Goal: Task Accomplishment & Management: Complete application form

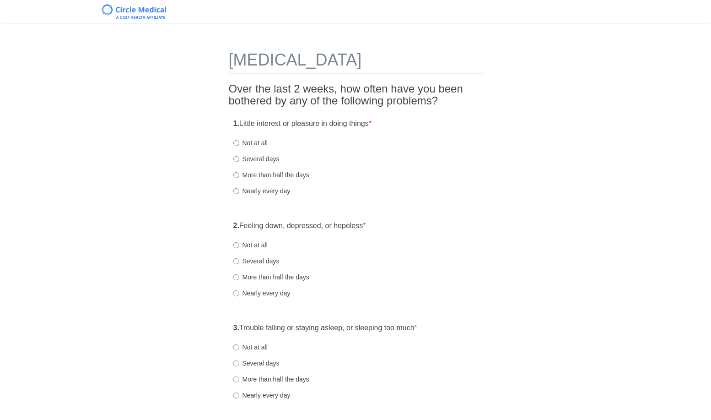
click at [242, 145] on label "Not at all" at bounding box center [250, 142] width 34 height 9
click at [239, 145] on input "Not at all" at bounding box center [236, 143] width 6 height 6
radio input "true"
click at [246, 245] on label "Not at all" at bounding box center [250, 244] width 34 height 9
click at [239, 245] on input "Not at all" at bounding box center [236, 245] width 6 height 6
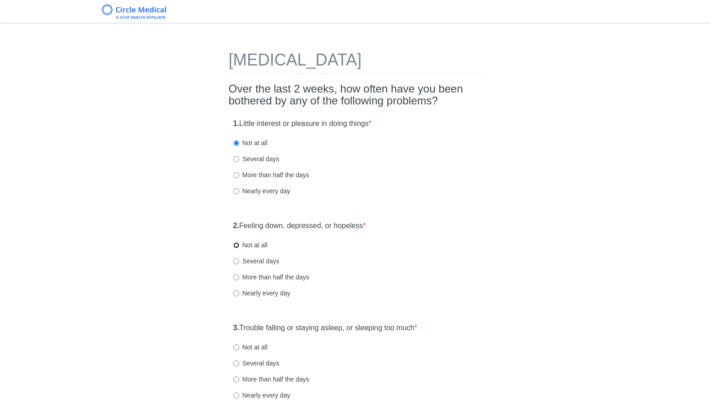
radio input "true"
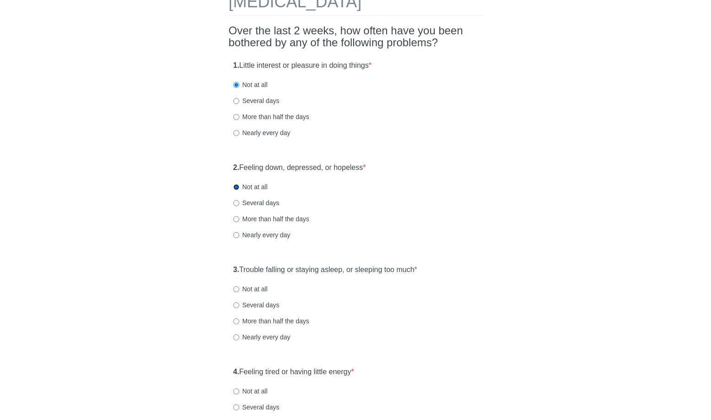
scroll to position [122, 0]
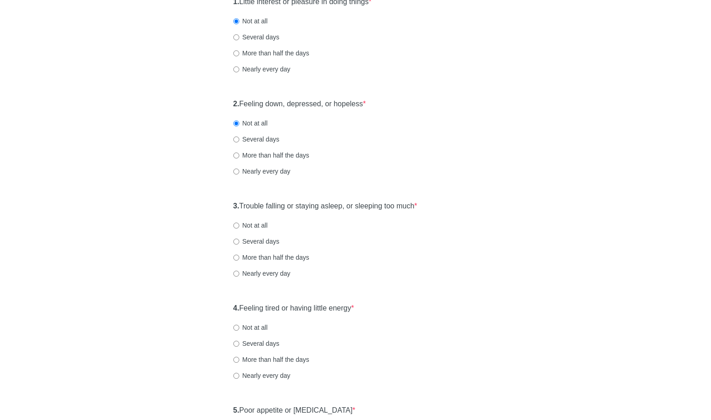
click at [260, 219] on div "3. Trouble falling or staying asleep, or sleeping too much * Not at all Several…" at bounding box center [356, 243] width 254 height 95
click at [259, 221] on label "Not at all" at bounding box center [250, 225] width 34 height 9
click at [239, 222] on input "Not at all" at bounding box center [236, 225] width 6 height 6
radio input "true"
click at [263, 242] on label "Several days" at bounding box center [256, 241] width 46 height 9
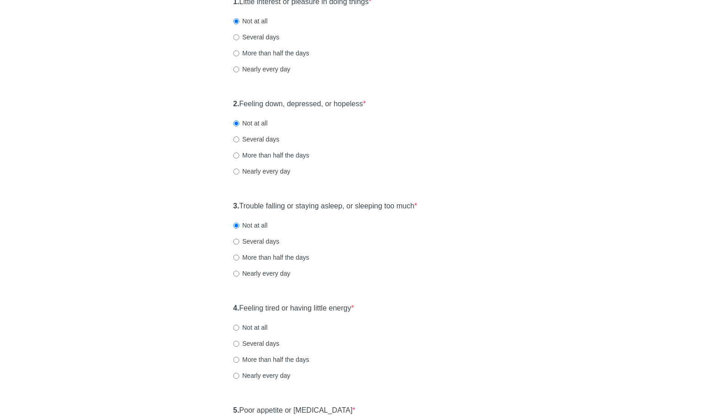
click at [239, 242] on input "Several days" at bounding box center [236, 241] width 6 height 6
radio input "true"
click at [263, 242] on label "Several days" at bounding box center [256, 241] width 46 height 9
click at [239, 242] on input "Several days" at bounding box center [236, 241] width 6 height 6
click at [263, 276] on label "Nearly every day" at bounding box center [261, 273] width 57 height 9
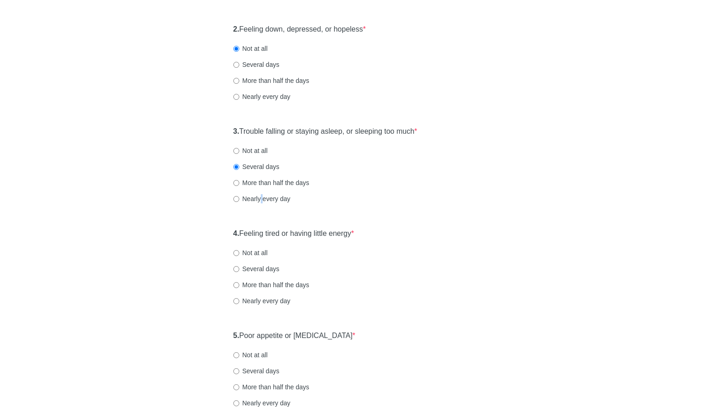
scroll to position [213, 0]
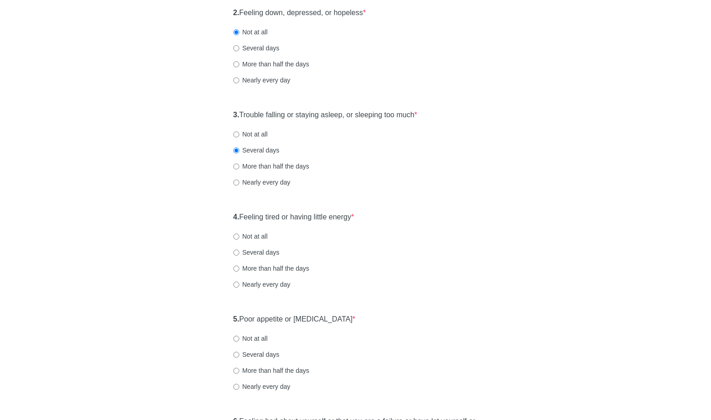
click at [278, 181] on label "Nearly every day" at bounding box center [261, 182] width 57 height 9
click at [239, 181] on input "Nearly every day" at bounding box center [236, 182] width 6 height 6
radio input "true"
click at [339, 217] on label "4. Feeling tired or having little energy *" at bounding box center [293, 217] width 121 height 11
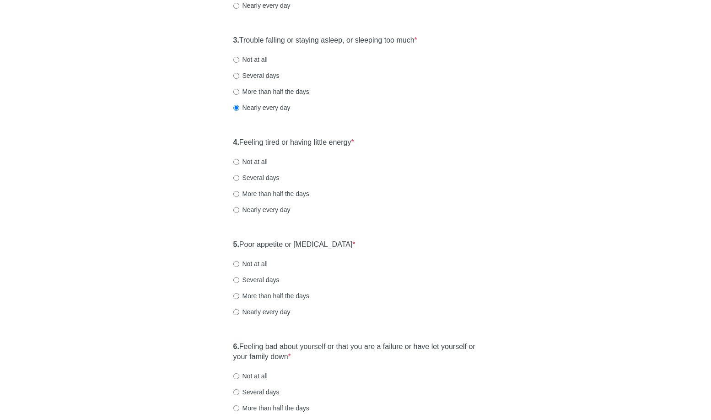
scroll to position [288, 0]
click at [251, 173] on label "Several days" at bounding box center [256, 177] width 46 height 9
click at [239, 174] on input "Several days" at bounding box center [236, 177] width 6 height 6
radio input "true"
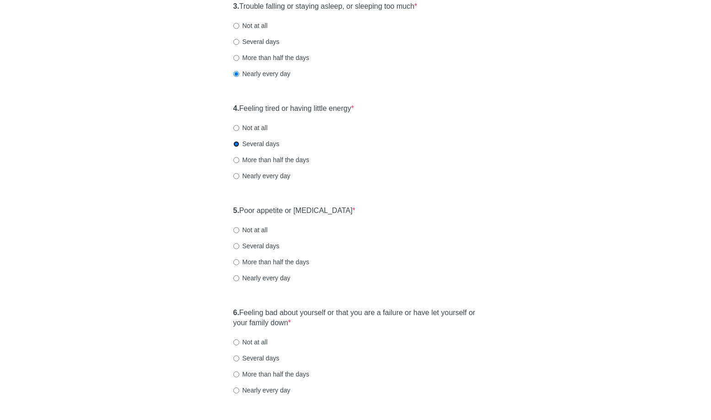
scroll to position [363, 0]
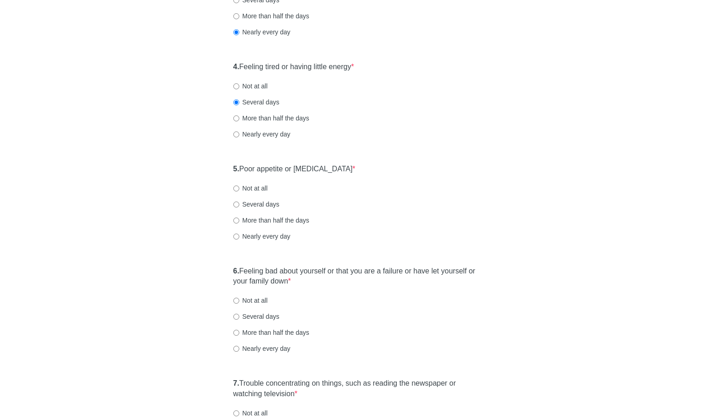
click at [265, 203] on label "Several days" at bounding box center [256, 204] width 46 height 9
click at [239, 203] on input "Several days" at bounding box center [236, 204] width 6 height 6
radio input "true"
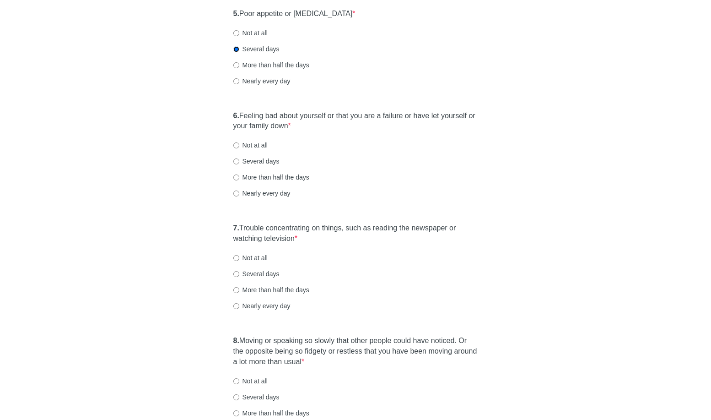
scroll to position [519, 0]
click at [245, 145] on label "Not at all" at bounding box center [250, 144] width 34 height 9
click at [239, 145] on input "Not at all" at bounding box center [236, 145] width 6 height 6
radio input "true"
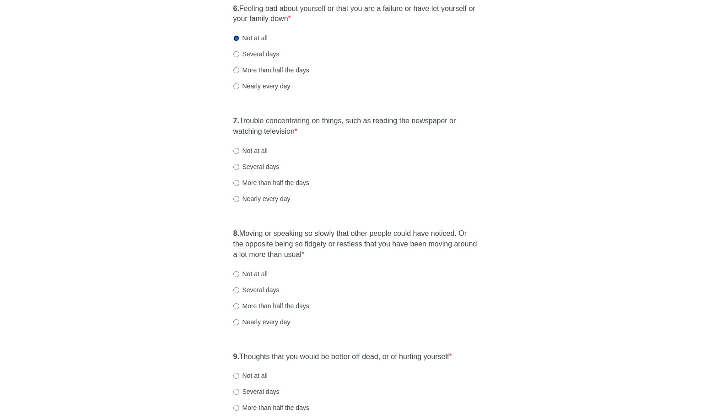
scroll to position [644, 0]
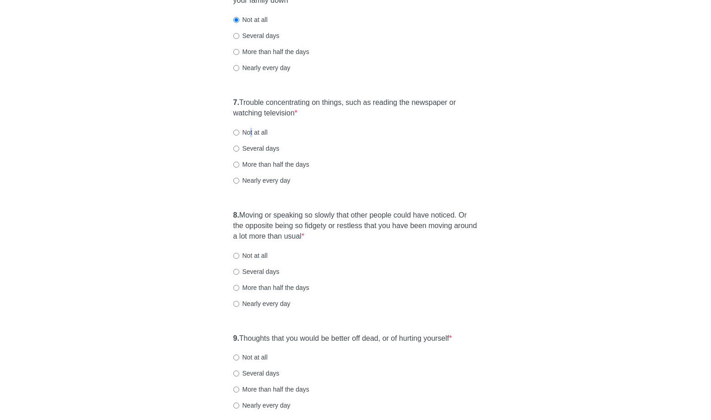
click at [252, 133] on label "Not at all" at bounding box center [250, 132] width 34 height 9
click at [251, 133] on label "Not at all" at bounding box center [250, 132] width 34 height 9
click at [239, 133] on input "Not at all" at bounding box center [236, 133] width 6 height 6
radio input "true"
click at [251, 149] on label "Several days" at bounding box center [256, 148] width 46 height 9
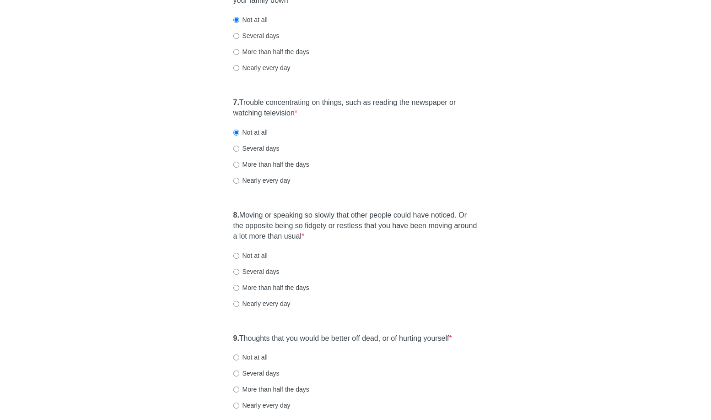
click at [239, 149] on input "Several days" at bounding box center [236, 149] width 6 height 6
radio input "true"
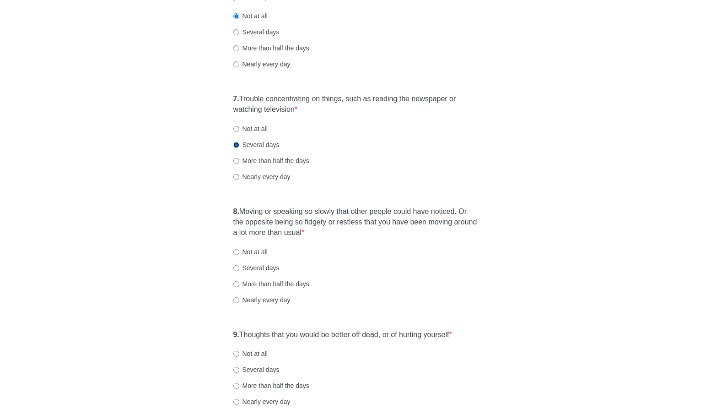
scroll to position [731, 0]
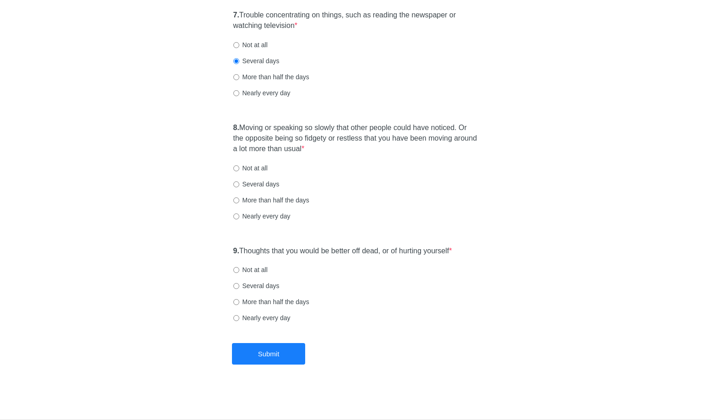
click at [253, 172] on label "Not at all" at bounding box center [250, 167] width 34 height 9
click at [239, 171] on input "Not at all" at bounding box center [236, 168] width 6 height 6
radio input "true"
click at [249, 269] on label "Not at all" at bounding box center [250, 269] width 34 height 9
click at [239, 269] on input "Not at all" at bounding box center [236, 270] width 6 height 6
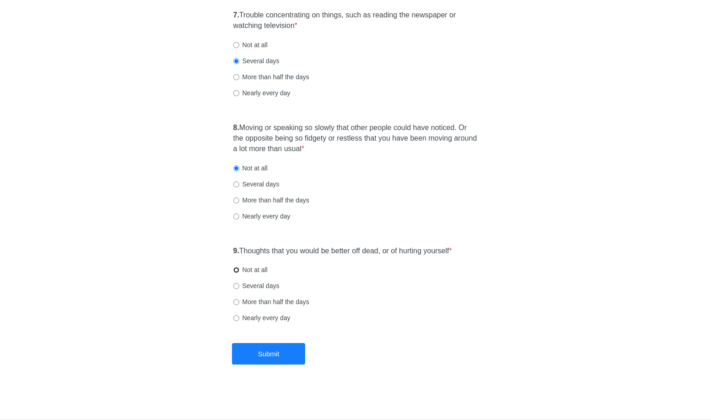
radio input "true"
click at [252, 355] on button "Submit" at bounding box center [268, 354] width 73 height 22
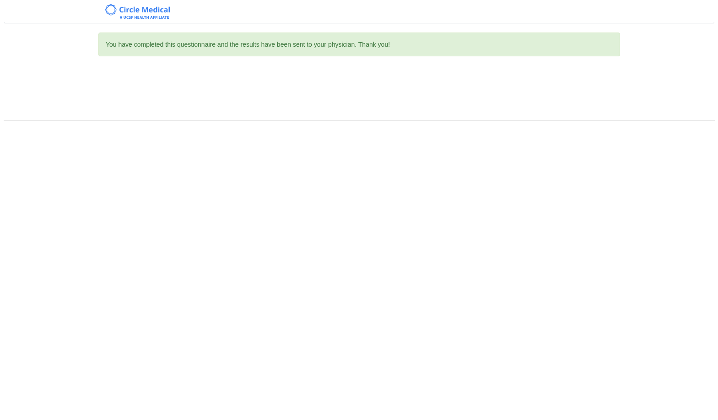
scroll to position [0, 0]
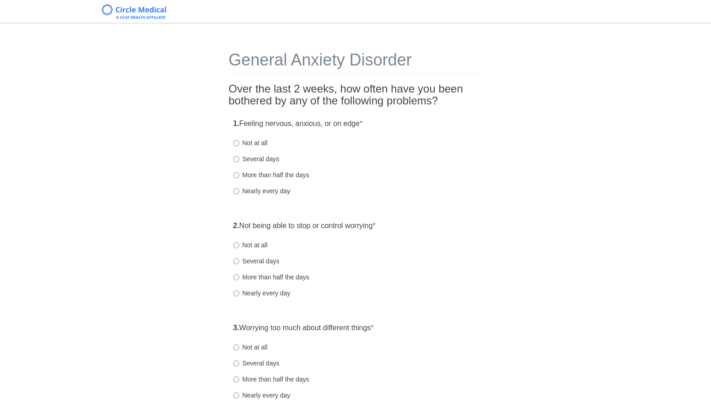
click at [265, 143] on label "Not at all" at bounding box center [250, 142] width 34 height 9
click at [239, 143] on input "Not at all" at bounding box center [236, 143] width 6 height 6
radio input "true"
click at [262, 159] on label "Several days" at bounding box center [256, 158] width 46 height 9
click at [239, 159] on input "Several days" at bounding box center [236, 159] width 6 height 6
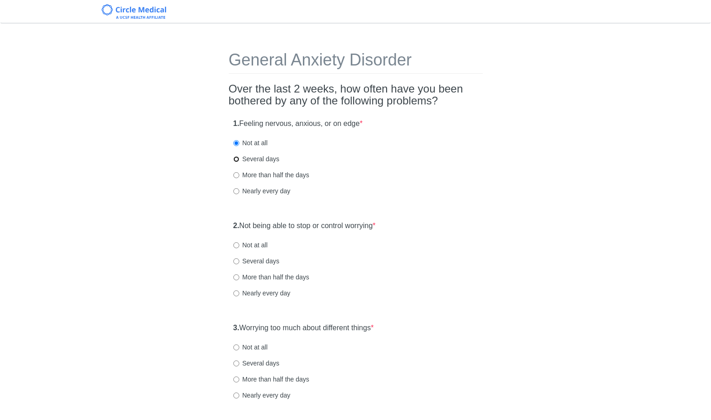
radio input "true"
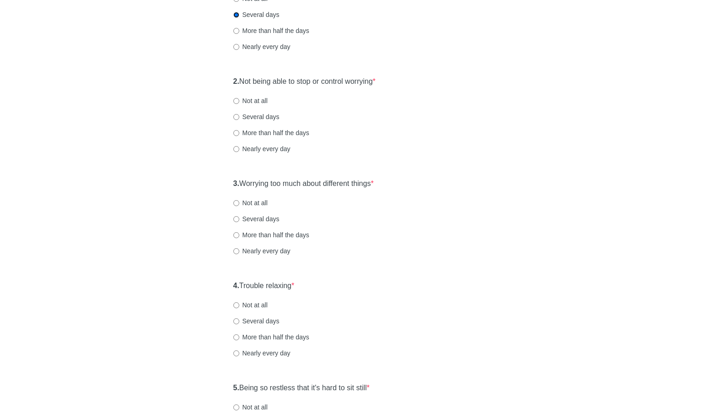
scroll to position [147, 0]
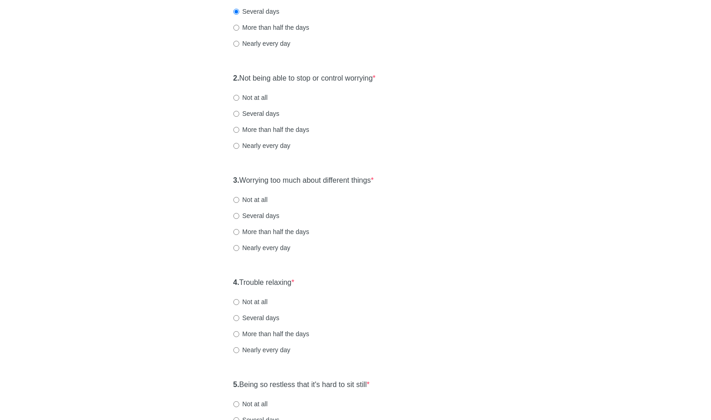
click at [256, 97] on label "Not at all" at bounding box center [250, 97] width 34 height 9
click at [239, 97] on input "Not at all" at bounding box center [236, 98] width 6 height 6
radio input "true"
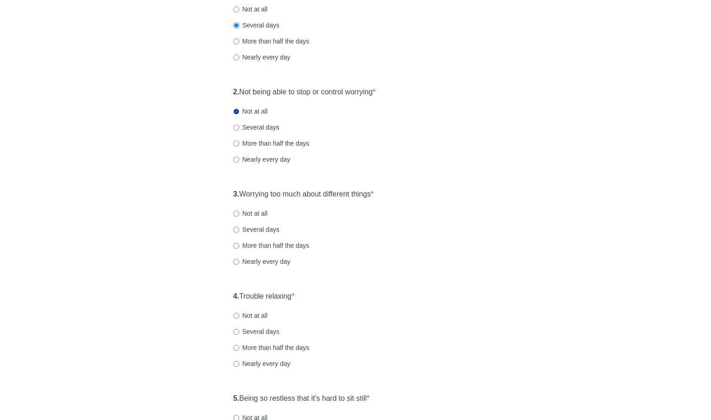
scroll to position [146, 0]
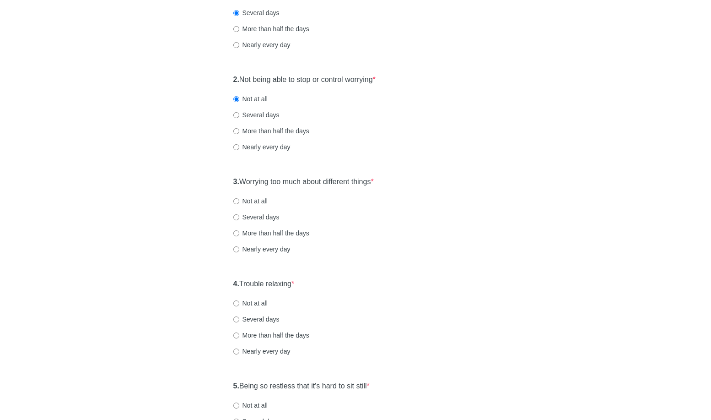
click at [253, 217] on label "Several days" at bounding box center [256, 216] width 46 height 9
click at [239, 217] on input "Several days" at bounding box center [236, 217] width 6 height 6
radio input "true"
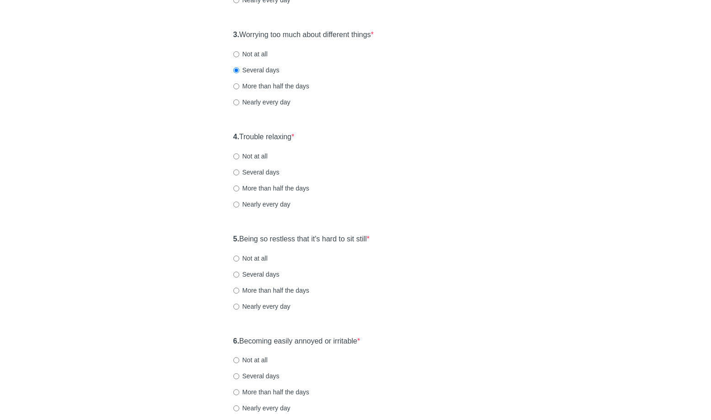
click at [261, 176] on label "Several days" at bounding box center [256, 172] width 46 height 9
click at [239, 175] on input "Several days" at bounding box center [236, 172] width 6 height 6
radio input "true"
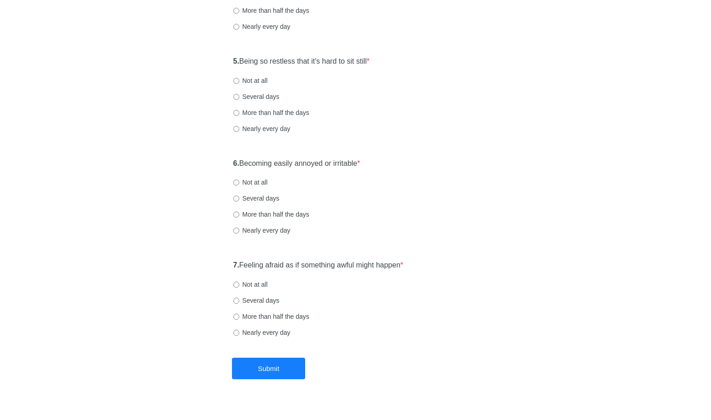
scroll to position [485, 0]
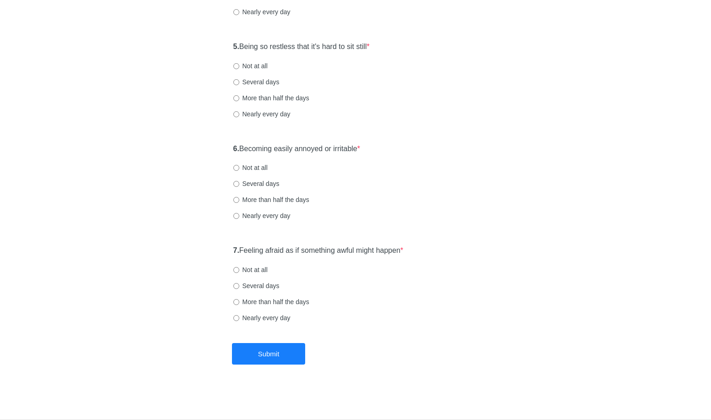
click at [257, 65] on label "Not at all" at bounding box center [250, 65] width 34 height 9
click at [239, 65] on input "Not at all" at bounding box center [236, 66] width 6 height 6
radio input "true"
click at [258, 165] on label "Not at all" at bounding box center [250, 167] width 34 height 9
click at [239, 165] on input "Not at all" at bounding box center [236, 168] width 6 height 6
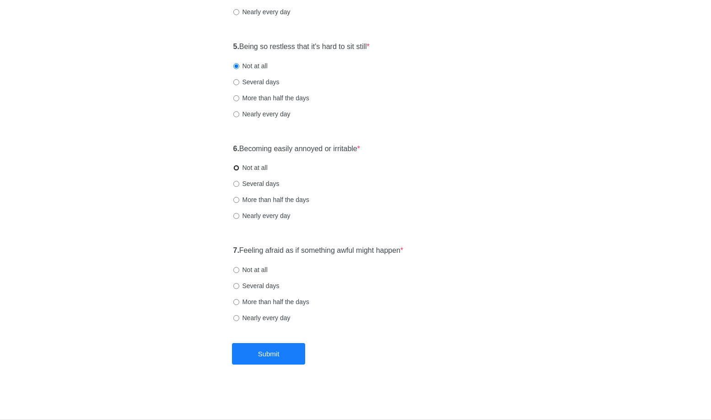
radio input "true"
click at [256, 179] on label "Several days" at bounding box center [256, 183] width 46 height 9
click at [239, 181] on input "Several days" at bounding box center [236, 184] width 6 height 6
radio input "true"
click at [249, 271] on label "Not at all" at bounding box center [250, 269] width 34 height 9
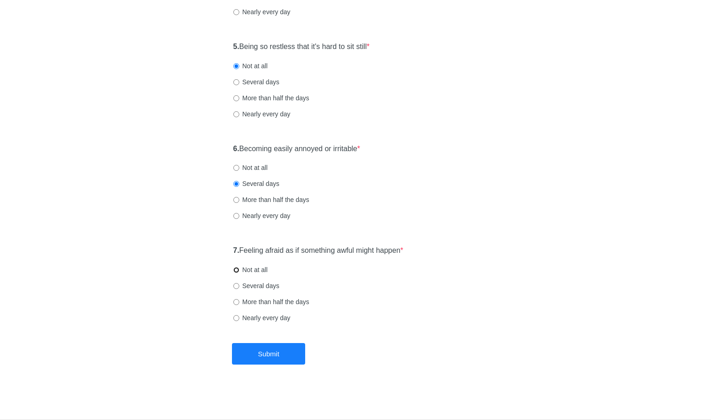
click at [239, 271] on input "Not at all" at bounding box center [236, 270] width 6 height 6
radio input "true"
click at [241, 355] on button "Submit" at bounding box center [268, 354] width 73 height 22
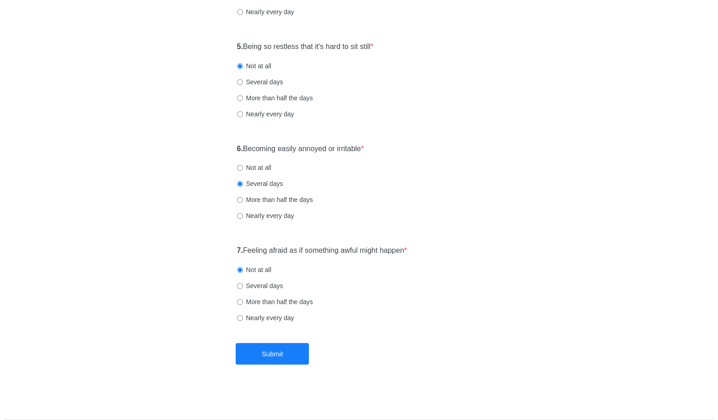
scroll to position [0, 0]
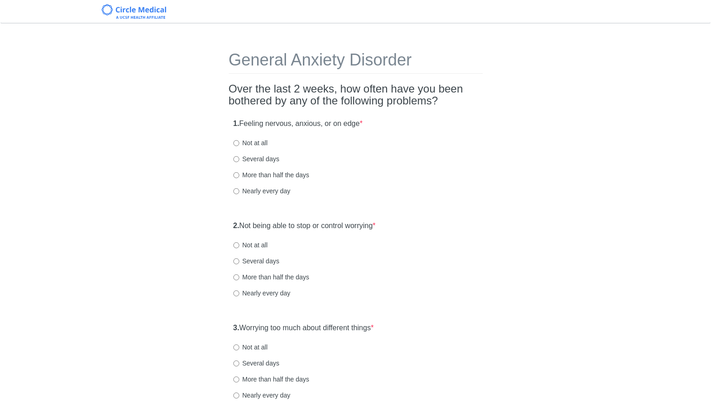
click at [439, 183] on div "1. Feeling nervous, anxious, or on edge * Not at all Several days More than hal…" at bounding box center [356, 161] width 254 height 95
click at [250, 146] on label "Not at all" at bounding box center [250, 142] width 34 height 9
click at [239, 146] on input "Not at all" at bounding box center [236, 143] width 6 height 6
radio input "true"
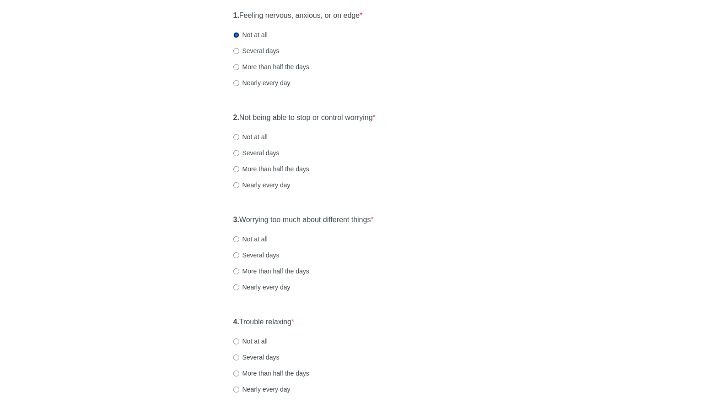
scroll to position [153, 0]
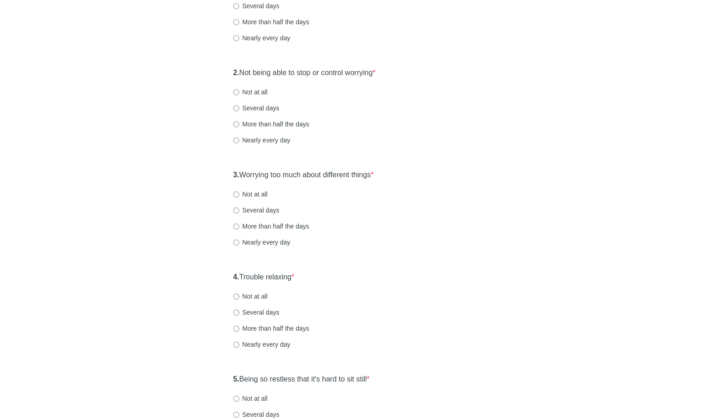
click at [259, 92] on label "Not at all" at bounding box center [250, 91] width 34 height 9
click at [239, 92] on input "Not at all" at bounding box center [236, 92] width 6 height 6
radio input "true"
click at [253, 107] on label "Several days" at bounding box center [256, 107] width 46 height 9
click at [239, 107] on input "Several days" at bounding box center [236, 108] width 6 height 6
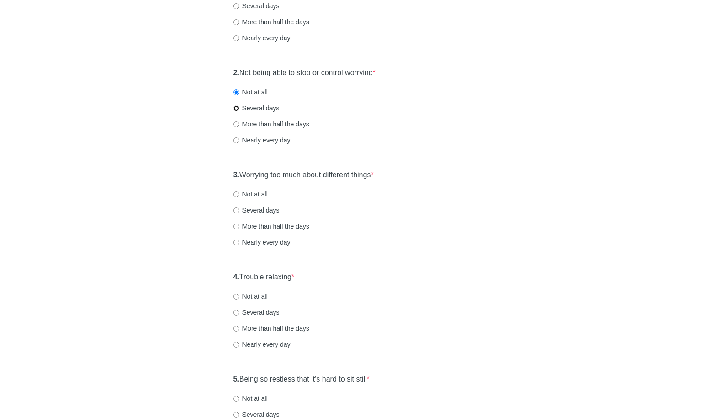
radio input "true"
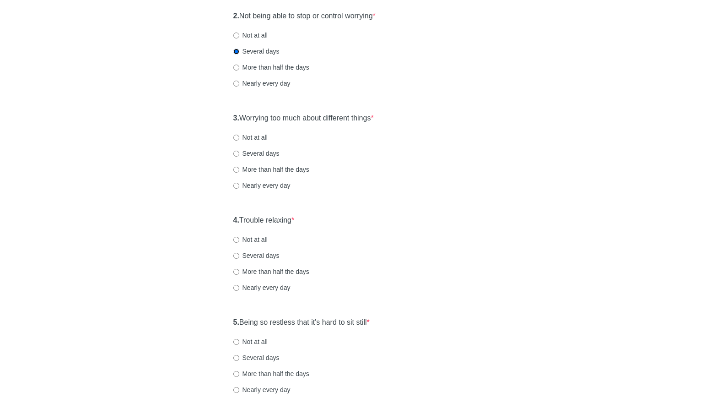
scroll to position [203, 0]
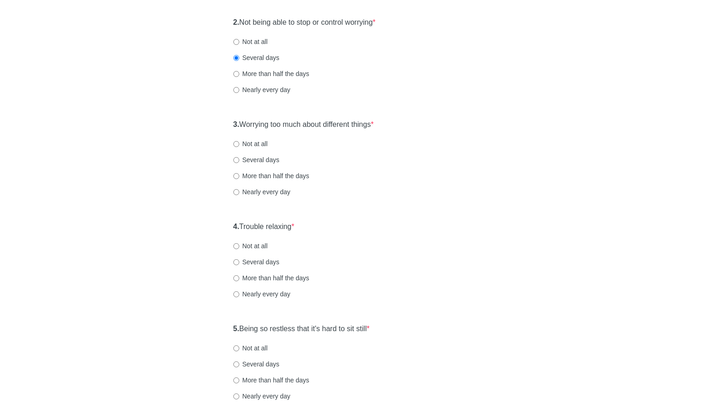
click at [256, 158] on label "Several days" at bounding box center [256, 159] width 46 height 9
click at [239, 158] on input "Several days" at bounding box center [236, 160] width 6 height 6
radio input "true"
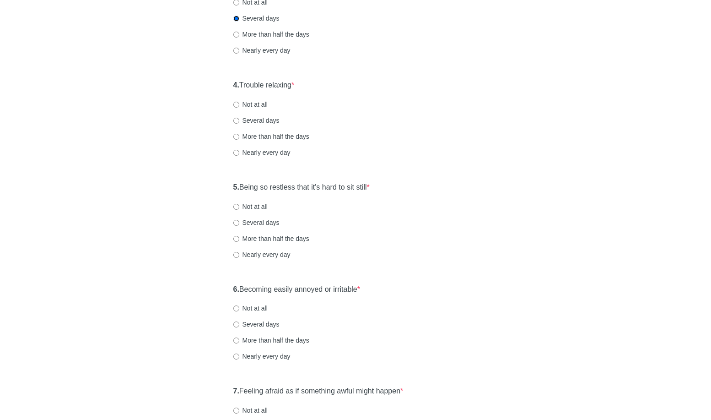
scroll to position [345, 0]
click at [248, 100] on label "Not at all" at bounding box center [250, 103] width 34 height 9
click at [239, 101] on input "Not at all" at bounding box center [236, 104] width 6 height 6
radio input "true"
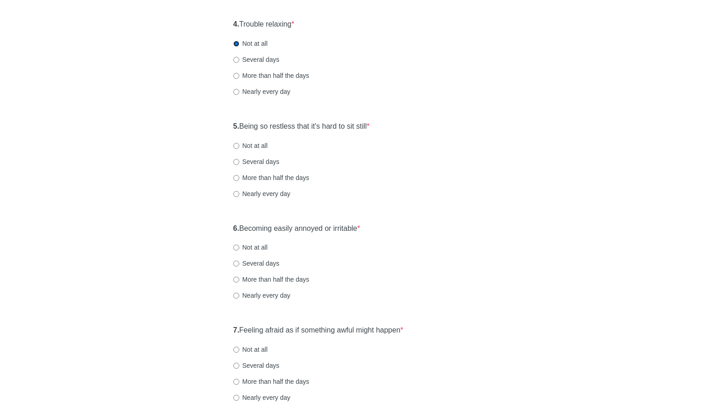
scroll to position [410, 0]
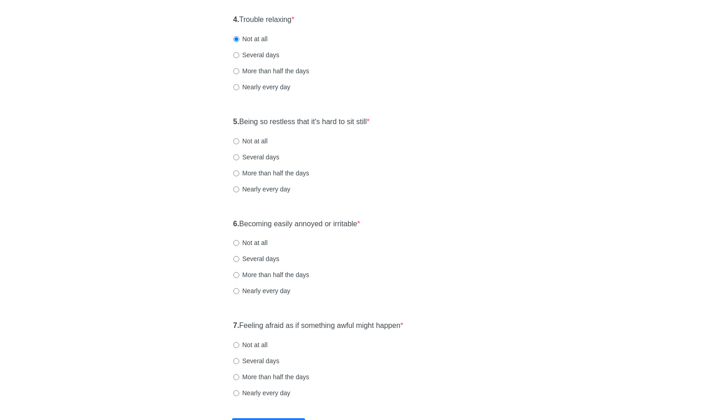
click at [259, 139] on label "Not at all" at bounding box center [250, 140] width 34 height 9
click at [239, 139] on input "Not at all" at bounding box center [236, 141] width 6 height 6
radio input "true"
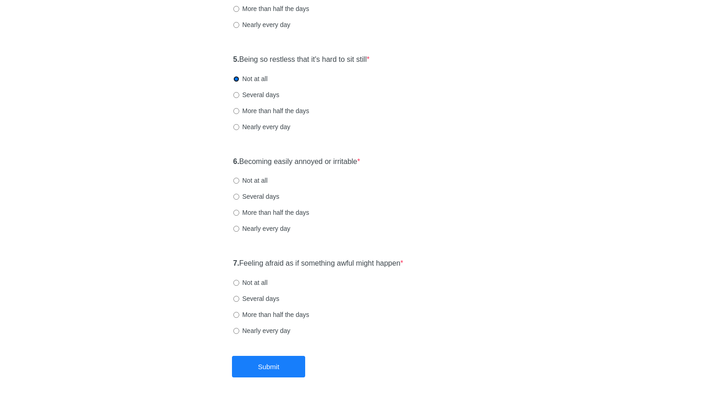
scroll to position [485, 0]
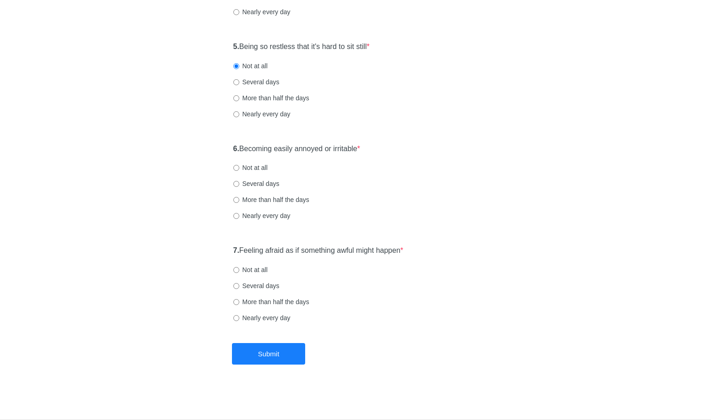
click at [252, 167] on label "Not at all" at bounding box center [250, 167] width 34 height 9
click at [239, 167] on input "Not at all" at bounding box center [236, 168] width 6 height 6
radio input "true"
drag, startPoint x: 251, startPoint y: 271, endPoint x: 270, endPoint y: 318, distance: 50.9
click at [251, 271] on label "Not at all" at bounding box center [250, 269] width 34 height 9
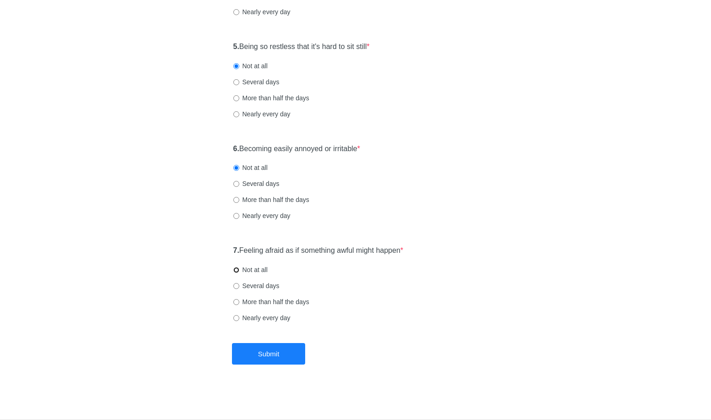
click at [239, 271] on input "Not at all" at bounding box center [236, 270] width 6 height 6
radio input "true"
click at [273, 343] on button "Submit" at bounding box center [268, 354] width 73 height 22
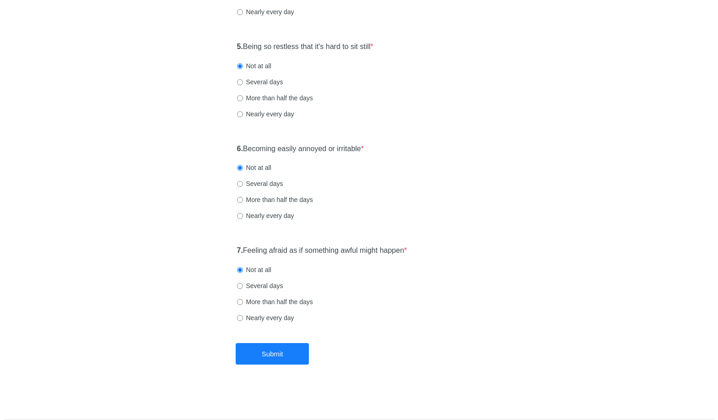
scroll to position [0, 0]
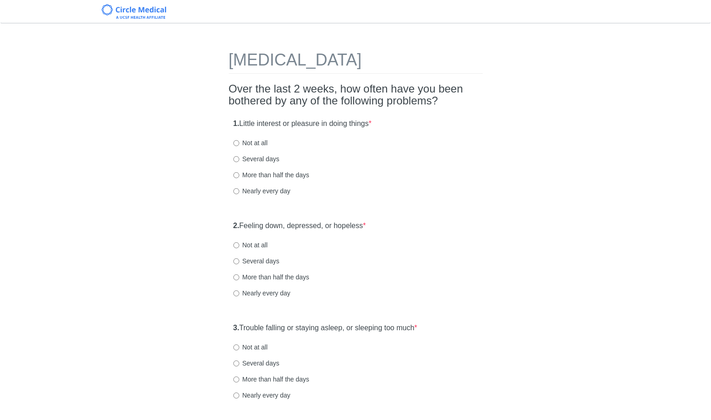
click at [245, 142] on label "Not at all" at bounding box center [250, 142] width 34 height 9
click at [239, 142] on input "Not at all" at bounding box center [236, 143] width 6 height 6
radio input "true"
click at [265, 244] on label "Not at all" at bounding box center [250, 244] width 34 height 9
click at [239, 244] on input "Not at all" at bounding box center [236, 245] width 6 height 6
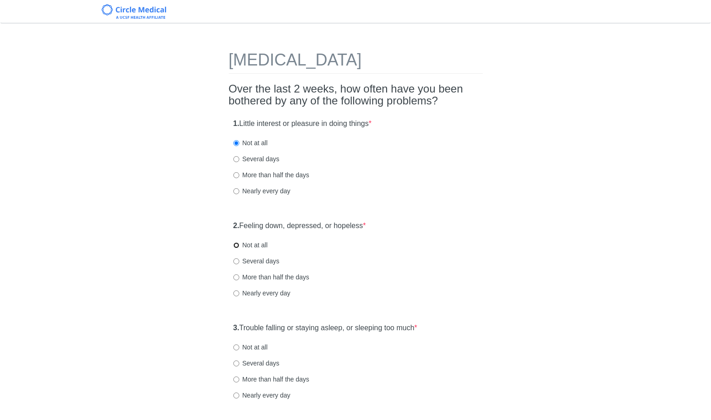
radio input "true"
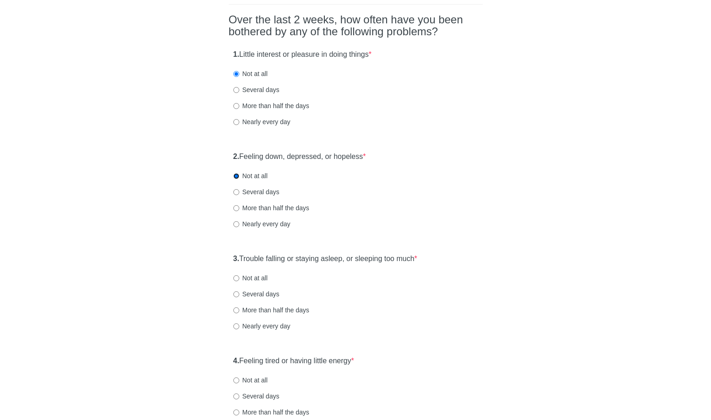
scroll to position [70, 0]
click at [260, 281] on div "3. Trouble falling or staying asleep, or sleeping too much * Not at all Several…" at bounding box center [356, 295] width 254 height 95
click at [258, 278] on label "Not at all" at bounding box center [250, 276] width 34 height 9
click at [239, 278] on input "Not at all" at bounding box center [236, 277] width 6 height 6
radio input "true"
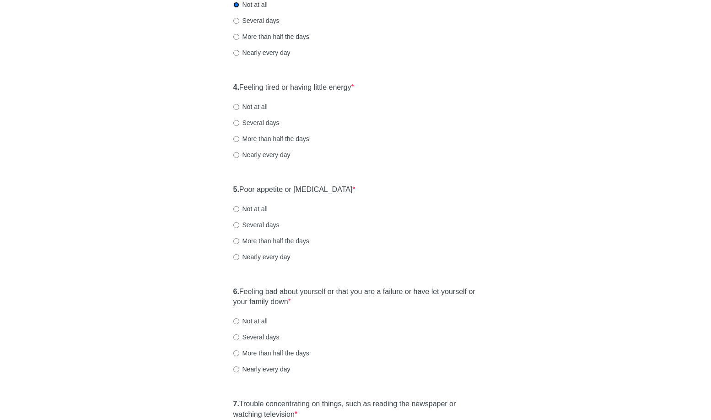
scroll to position [355, 0]
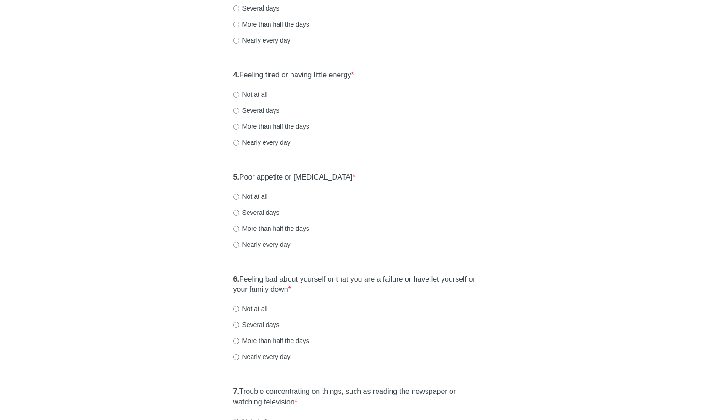
click at [257, 95] on label "Not at all" at bounding box center [250, 94] width 34 height 9
click at [239, 95] on input "Not at all" at bounding box center [236, 95] width 6 height 6
radio input "true"
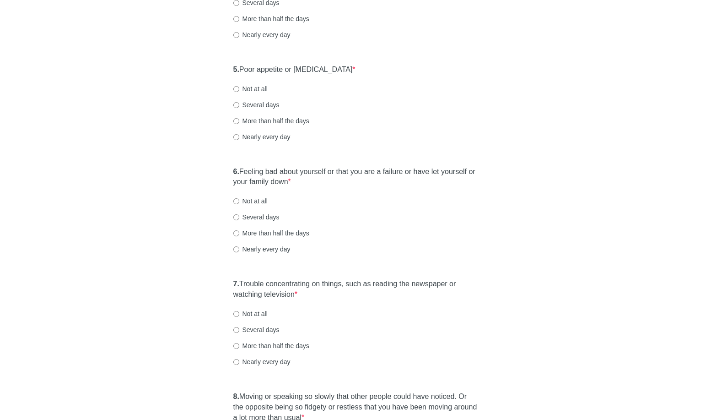
click at [260, 92] on label "Not at all" at bounding box center [250, 88] width 34 height 9
click at [239, 92] on input "Not at all" at bounding box center [236, 89] width 6 height 6
radio input "true"
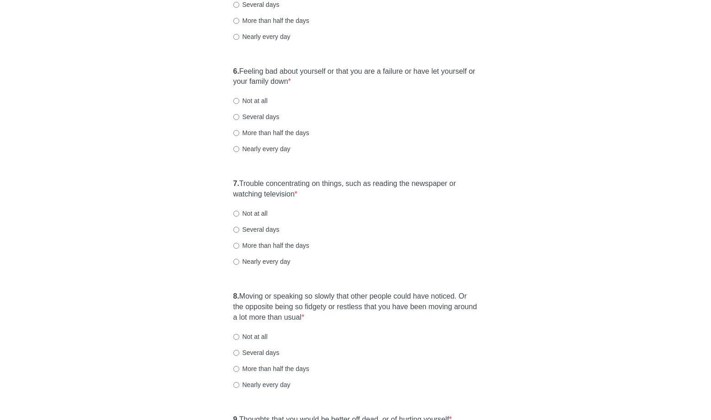
scroll to position [568, 0]
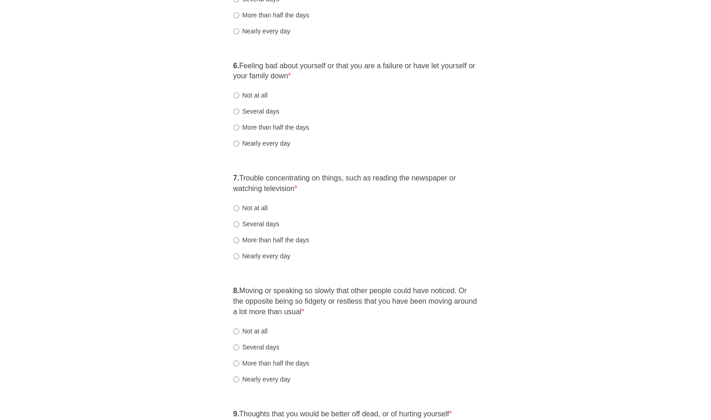
click at [260, 93] on label "Not at all" at bounding box center [250, 95] width 34 height 9
click at [239, 93] on input "Not at all" at bounding box center [236, 95] width 6 height 6
radio input "true"
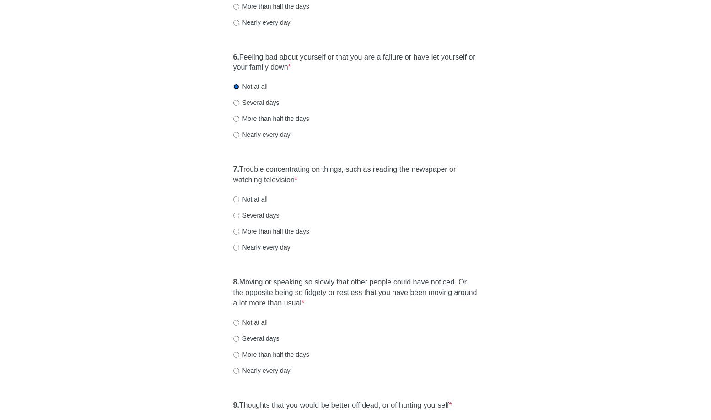
scroll to position [579, 0]
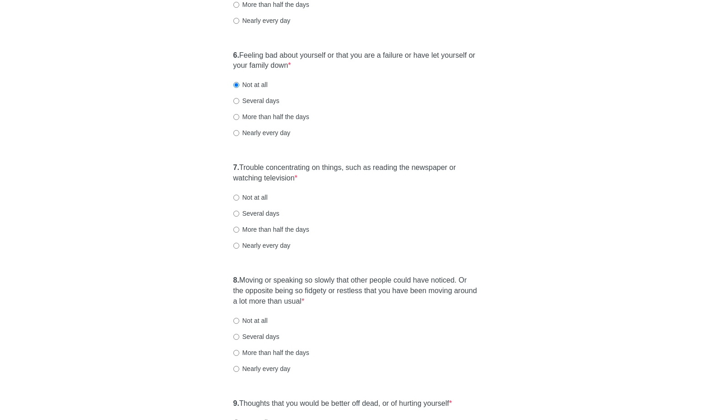
click at [241, 202] on div "7. Trouble concentrating on things, such as reading the newspaper or watching t…" at bounding box center [356, 211] width 254 height 106
click at [242, 198] on label "Not at all" at bounding box center [250, 197] width 34 height 9
click at [239, 198] on input "Not at all" at bounding box center [236, 198] width 6 height 6
radio input "true"
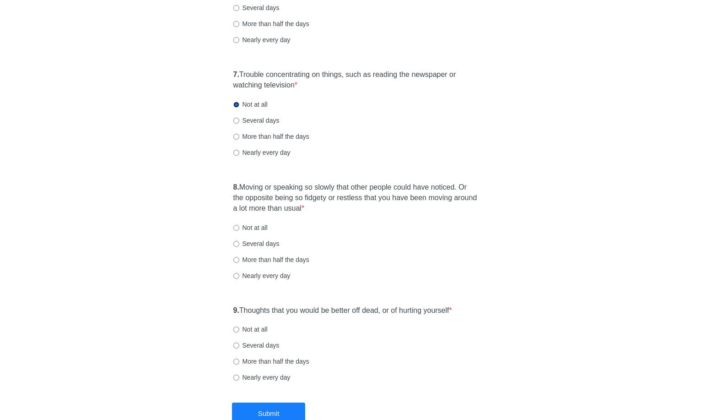
scroll to position [731, 0]
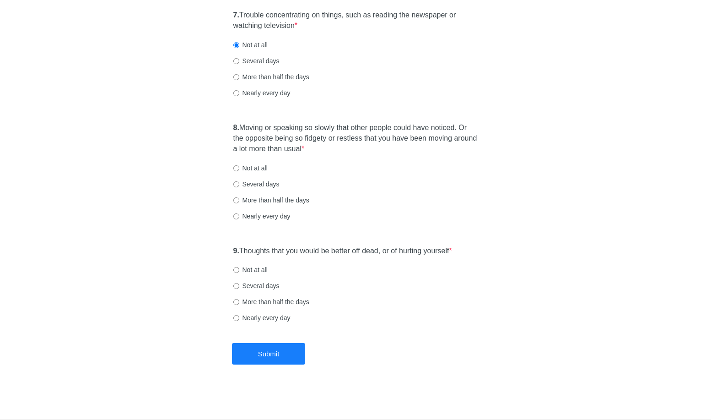
click at [253, 170] on label "Not at all" at bounding box center [250, 167] width 34 height 9
click at [239, 170] on input "Not at all" at bounding box center [236, 168] width 6 height 6
radio input "true"
click at [243, 271] on label "Not at all" at bounding box center [250, 269] width 34 height 9
click at [239, 271] on input "Not at all" at bounding box center [236, 270] width 6 height 6
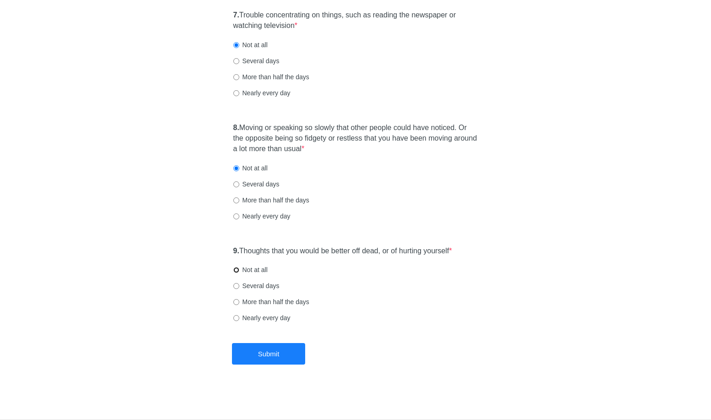
radio input "true"
click at [285, 357] on button "Submit" at bounding box center [268, 354] width 73 height 22
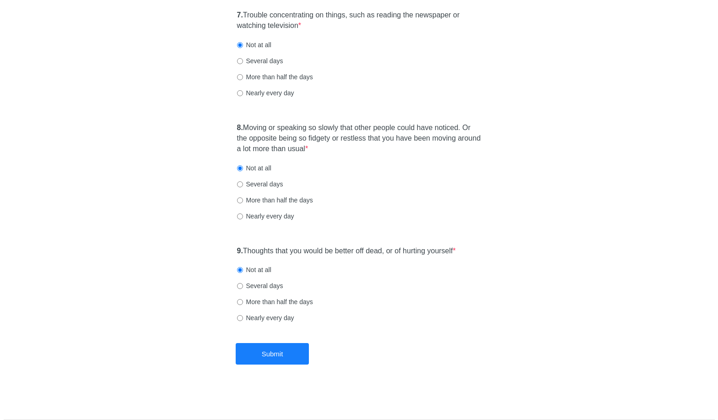
scroll to position [0, 0]
